Goal: Information Seeking & Learning: Learn about a topic

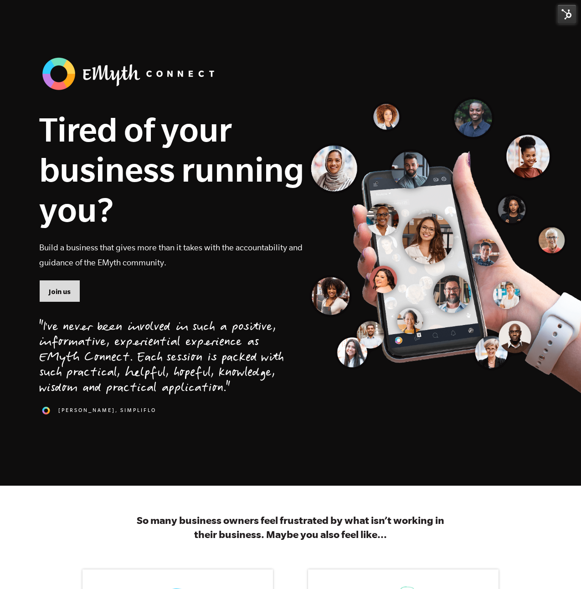
click at [58, 285] on link "Join us" at bounding box center [59, 291] width 41 height 22
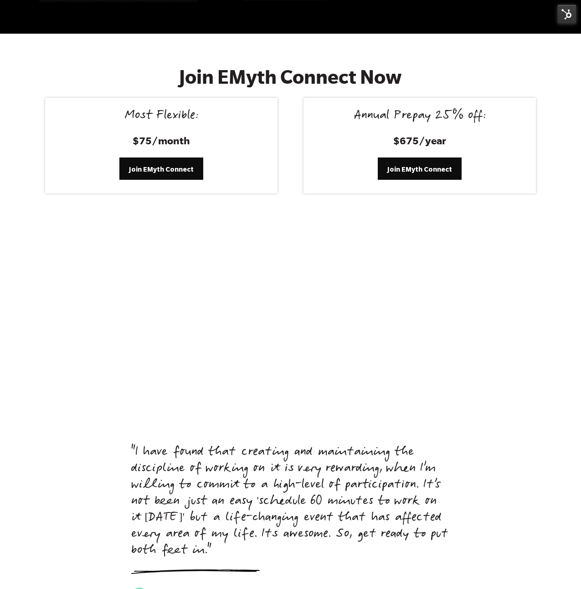
scroll to position [3747, 0]
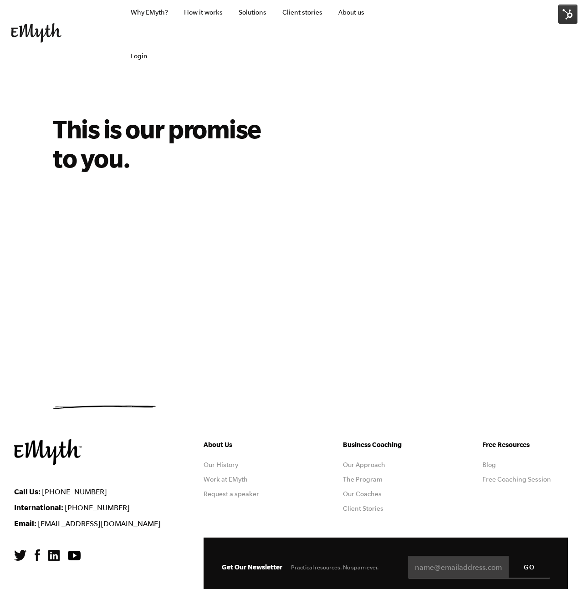
scroll to position [10, 0]
